Goal: Complete application form

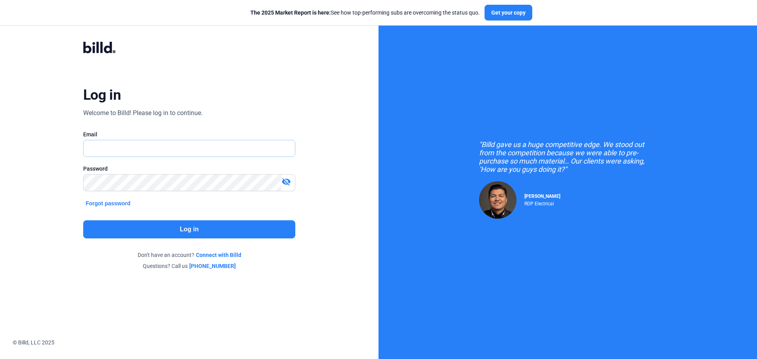
click at [135, 149] on input "text" at bounding box center [185, 148] width 203 height 16
type input "[PERSON_NAME][EMAIL_ADDRESS][PERSON_NAME][DOMAIN_NAME]"
click at [162, 224] on button "Log in" at bounding box center [189, 229] width 212 height 18
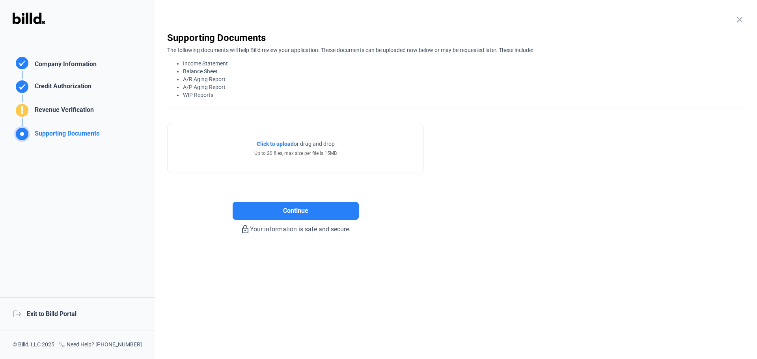
click at [277, 142] on span "Click to upload" at bounding box center [275, 144] width 37 height 6
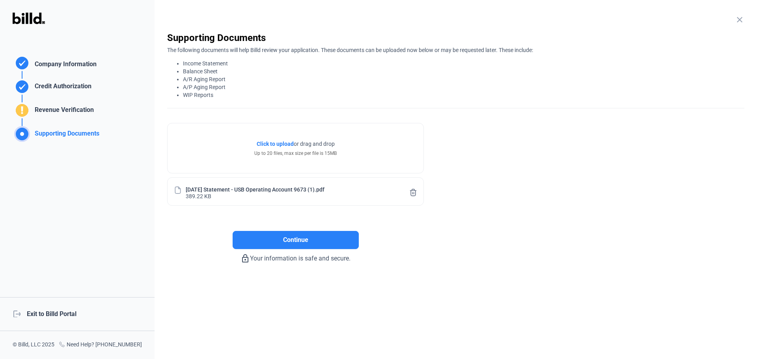
click at [273, 142] on span "Click to upload" at bounding box center [275, 144] width 37 height 6
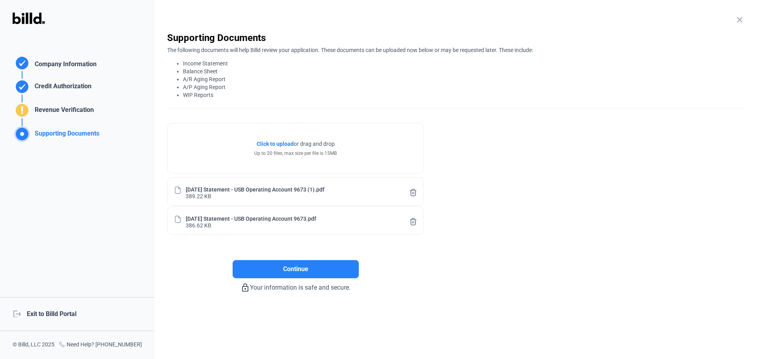
click at [274, 142] on span "Click to upload" at bounding box center [275, 144] width 37 height 6
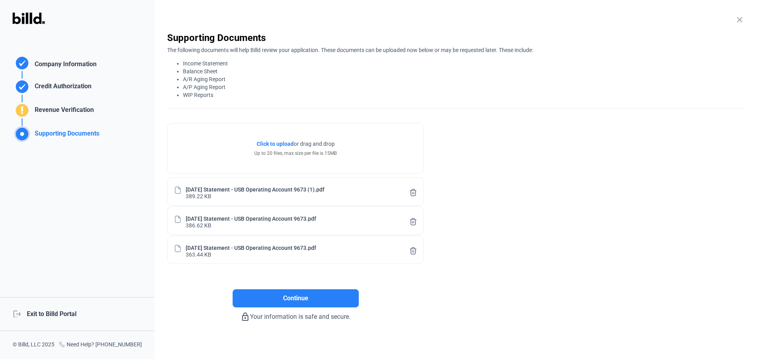
click at [269, 144] on span "Click to upload" at bounding box center [275, 144] width 37 height 6
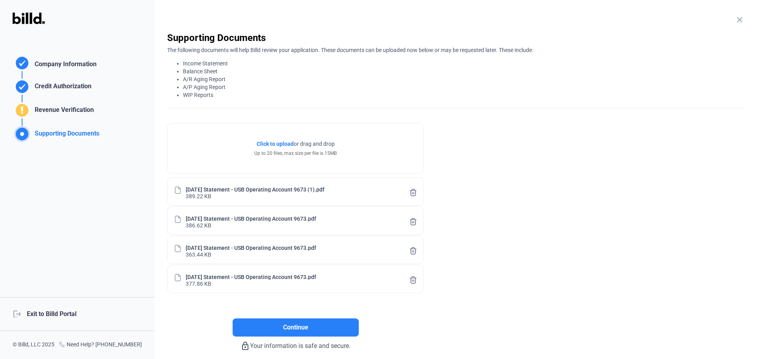
click at [275, 144] on span "Click to upload" at bounding box center [275, 144] width 37 height 6
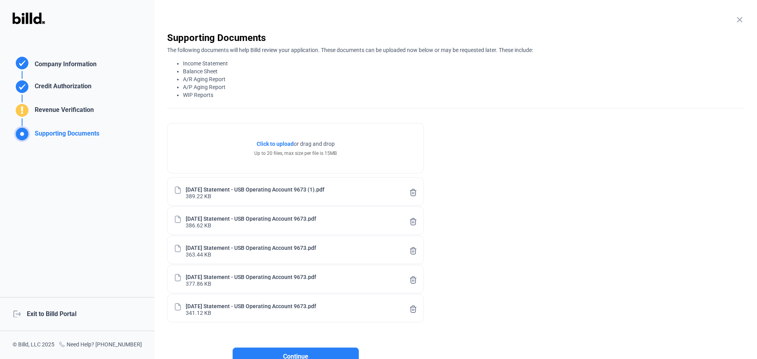
click at [281, 144] on span "Click to upload" at bounding box center [275, 144] width 37 height 6
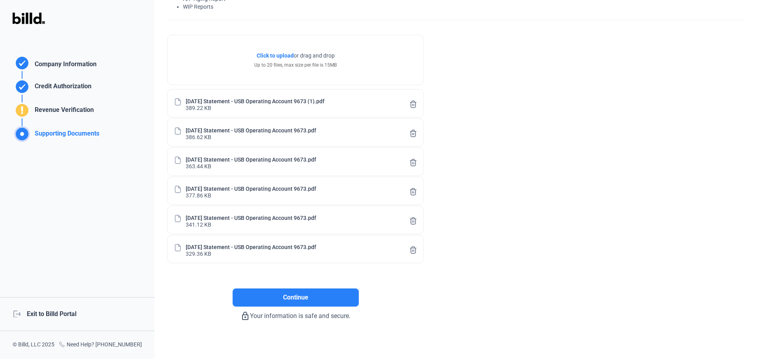
scroll to position [93, 0]
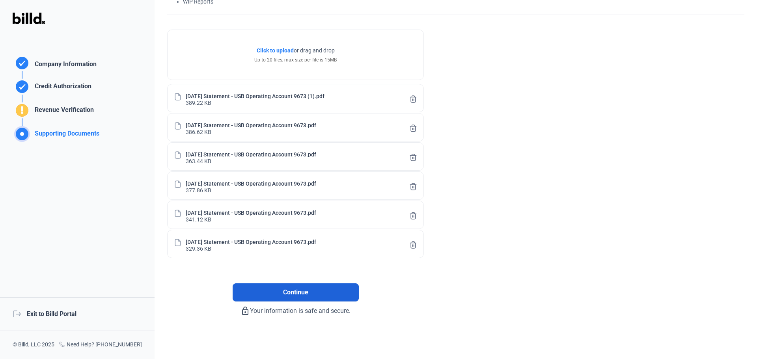
click at [289, 297] on span "Continue" at bounding box center [295, 292] width 25 height 9
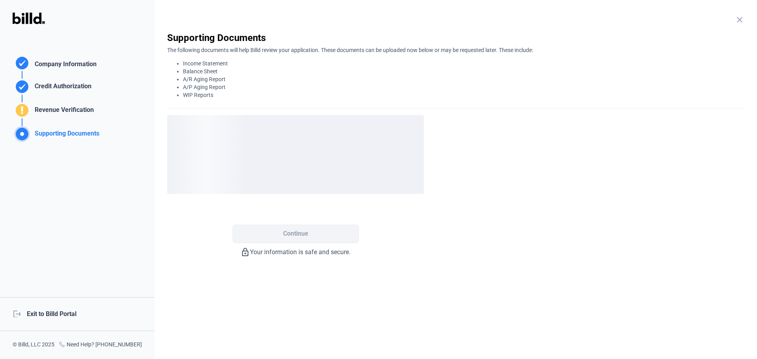
scroll to position [0, 0]
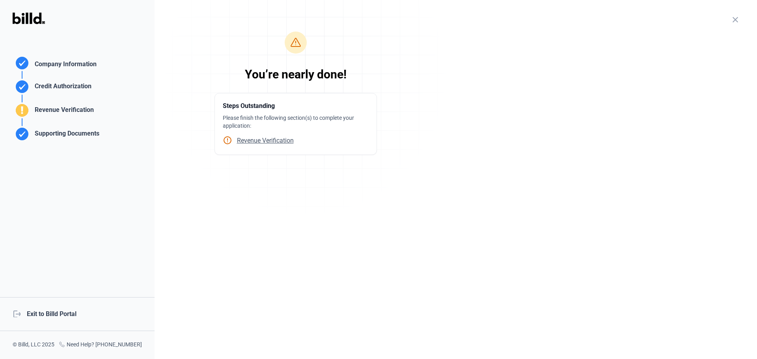
click at [249, 140] on span "Revenue Verification" at bounding box center [263, 140] width 62 height 7
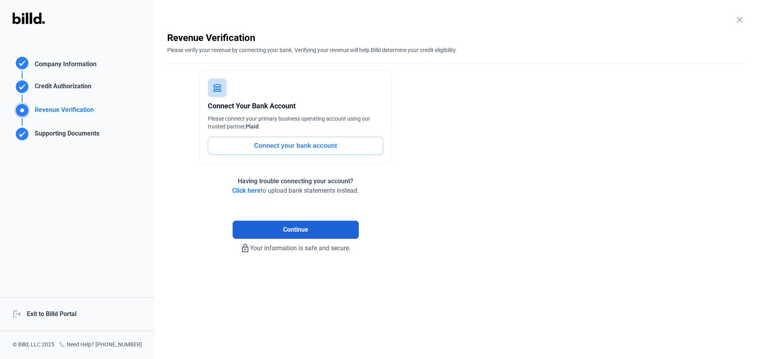
click at [263, 229] on button "Continue" at bounding box center [296, 230] width 126 height 18
